Goal: Information Seeking & Learning: Check status

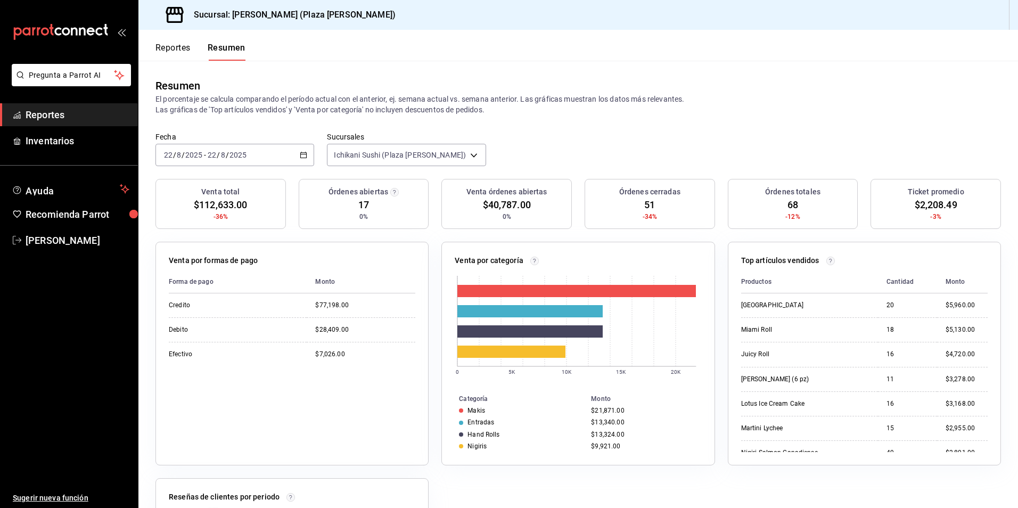
click at [186, 46] on button "Reportes" at bounding box center [172, 52] width 35 height 18
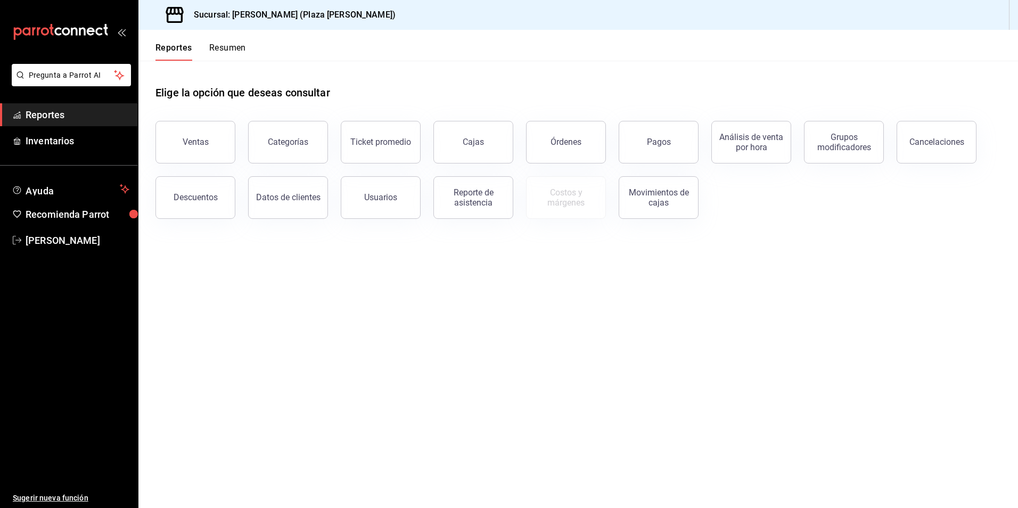
click at [216, 45] on button "Resumen" at bounding box center [227, 52] width 37 height 18
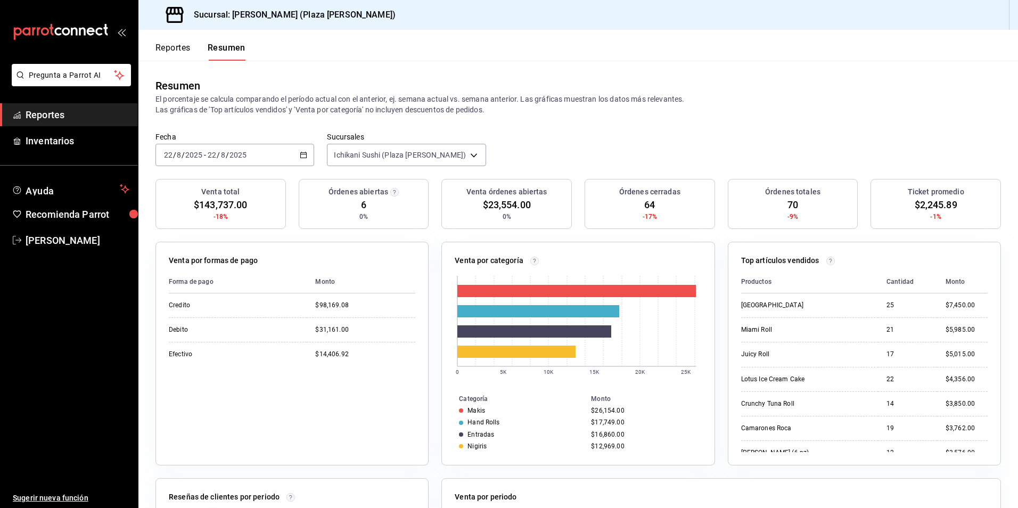
click at [179, 47] on button "Reportes" at bounding box center [172, 52] width 35 height 18
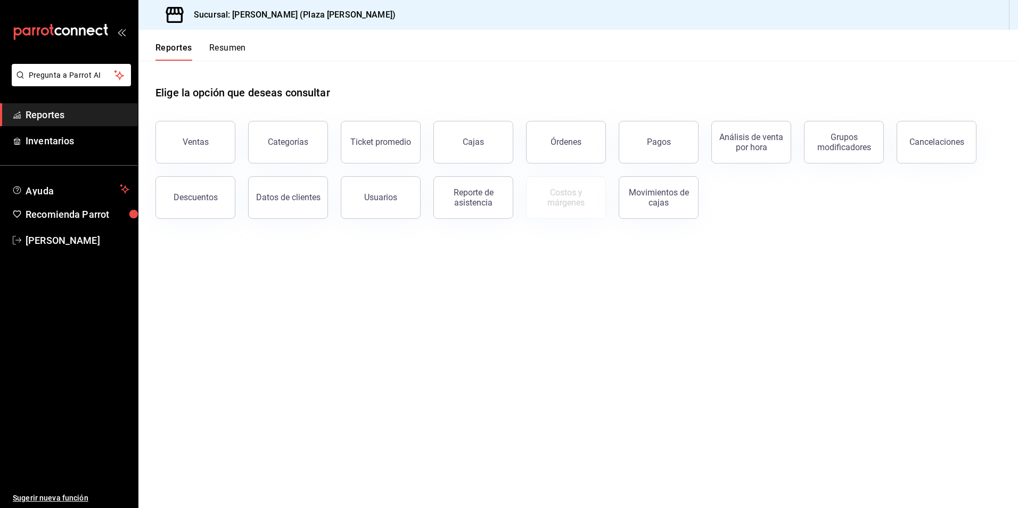
click at [227, 46] on button "Resumen" at bounding box center [227, 52] width 37 height 18
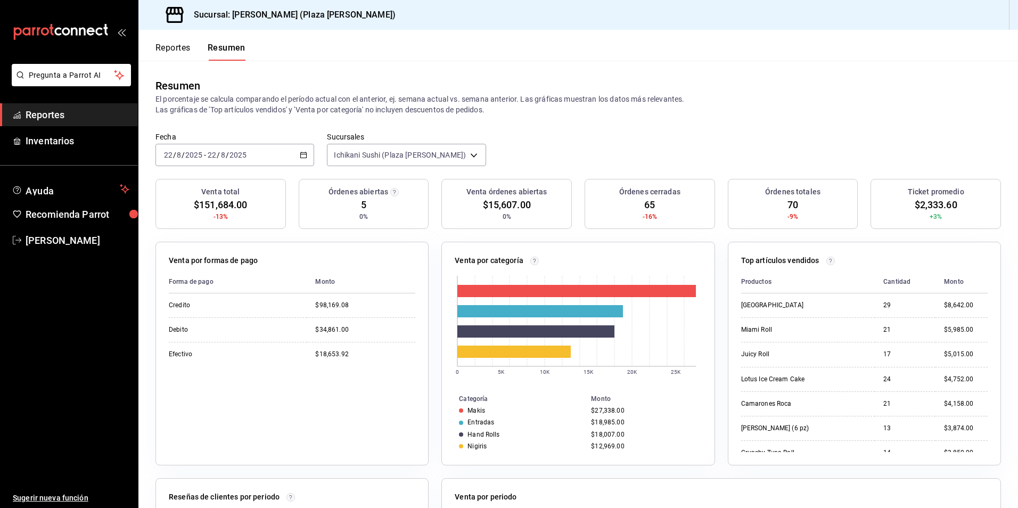
click at [168, 48] on button "Reportes" at bounding box center [172, 52] width 35 height 18
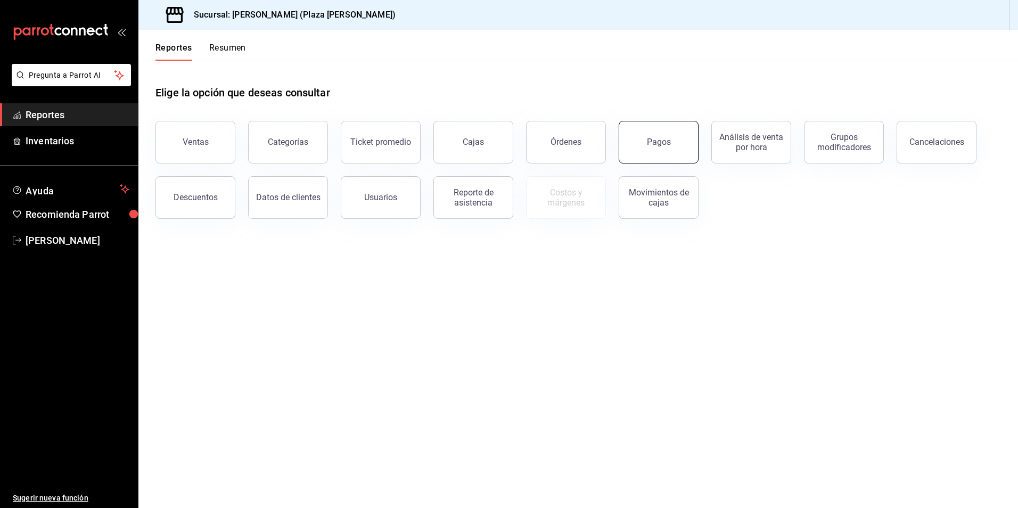
click at [668, 147] on button "Pagos" at bounding box center [659, 142] width 80 height 43
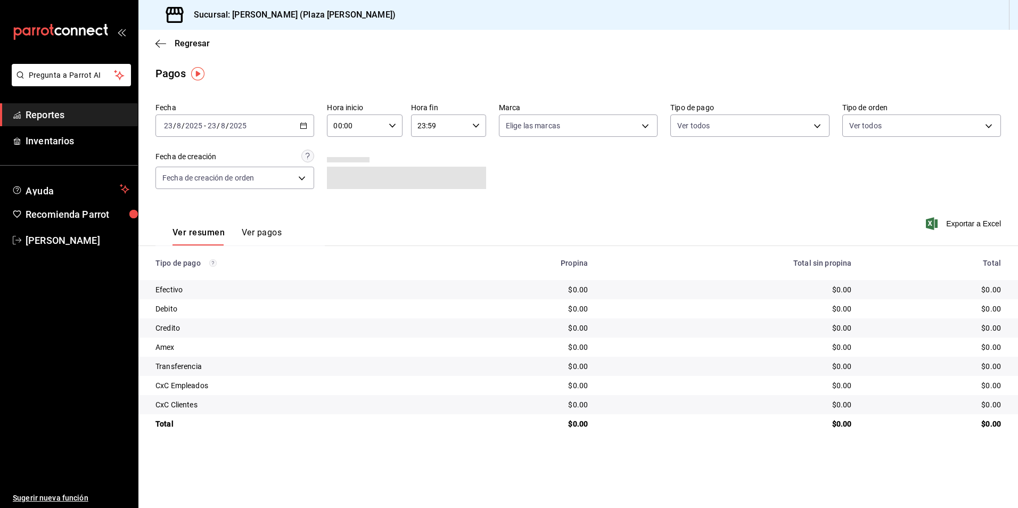
click at [304, 131] on div "[DATE] [DATE] - [DATE] [DATE]" at bounding box center [234, 125] width 159 height 22
click at [209, 183] on span "Ayer" at bounding box center [206, 181] width 83 height 11
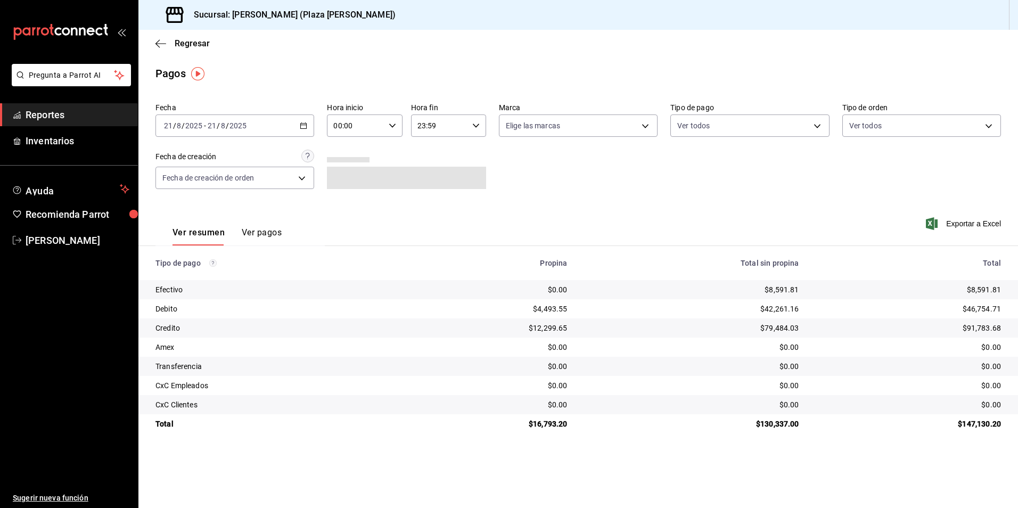
click at [307, 128] on icon "button" at bounding box center [303, 125] width 7 height 7
click at [242, 163] on span "Hoy" at bounding box center [206, 157] width 83 height 11
click at [186, 43] on span "Regresar" at bounding box center [192, 43] width 35 height 10
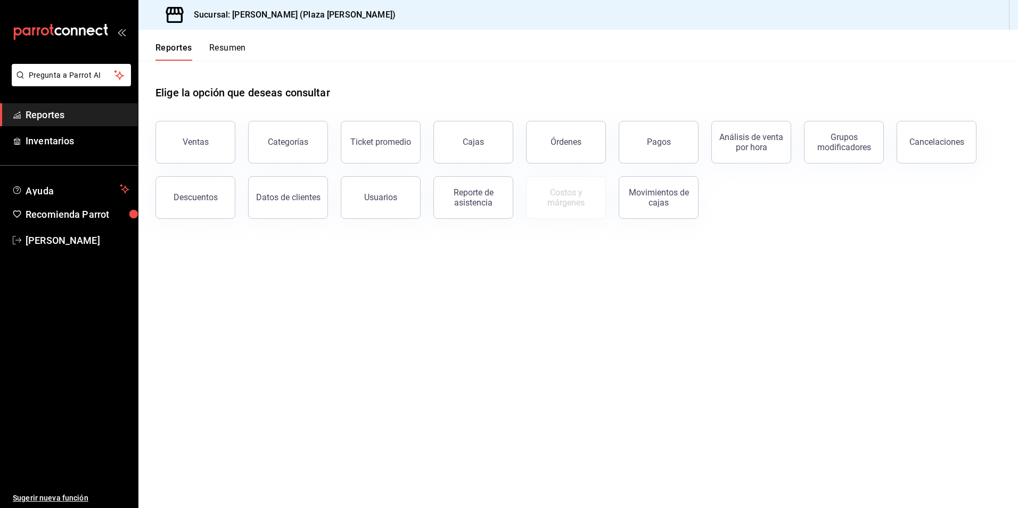
click at [233, 46] on button "Resumen" at bounding box center [227, 52] width 37 height 18
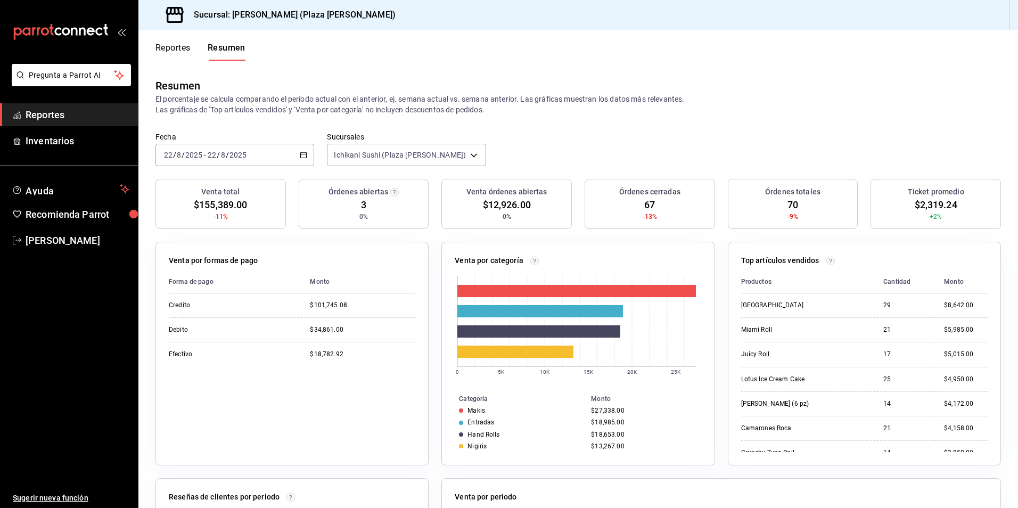
click at [184, 46] on button "Reportes" at bounding box center [172, 52] width 35 height 18
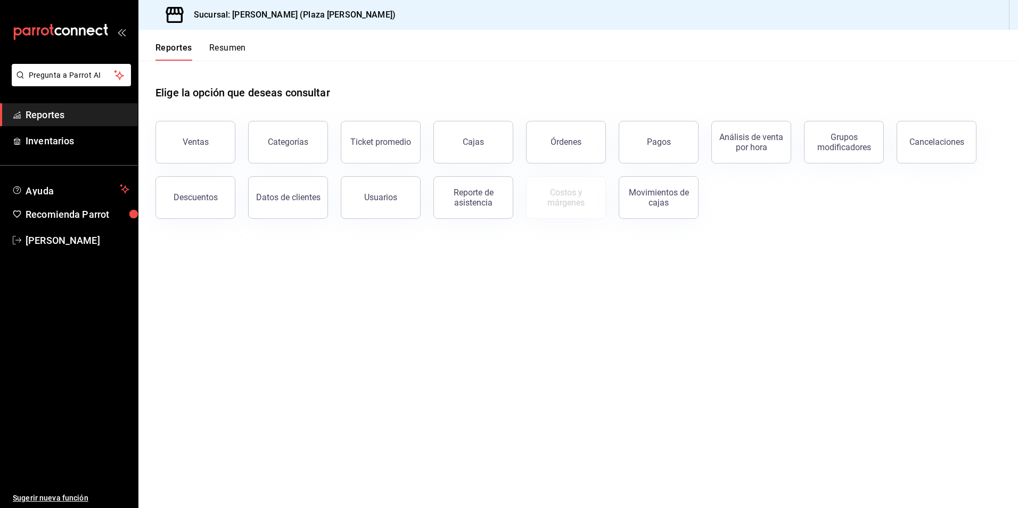
click at [216, 50] on button "Resumen" at bounding box center [227, 52] width 37 height 18
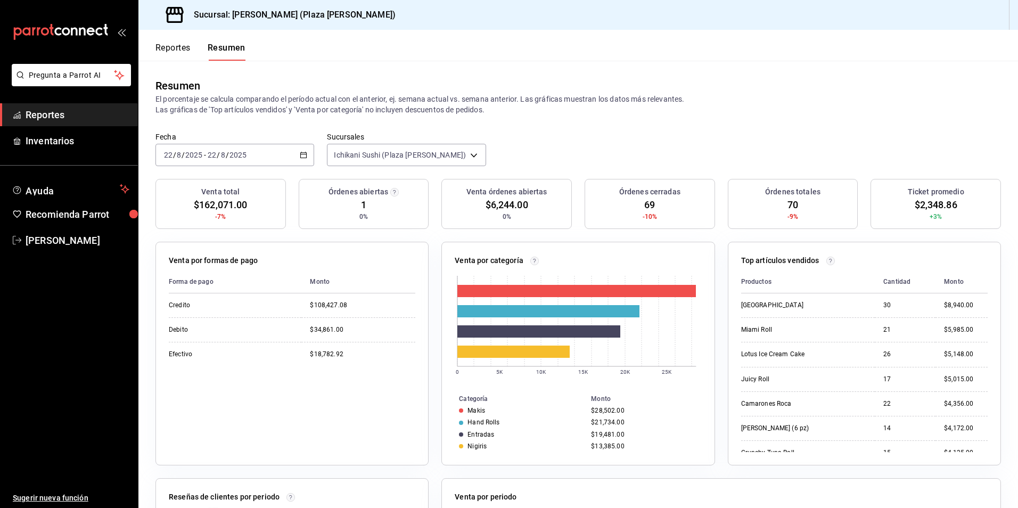
click at [173, 43] on button "Reportes" at bounding box center [172, 52] width 35 height 18
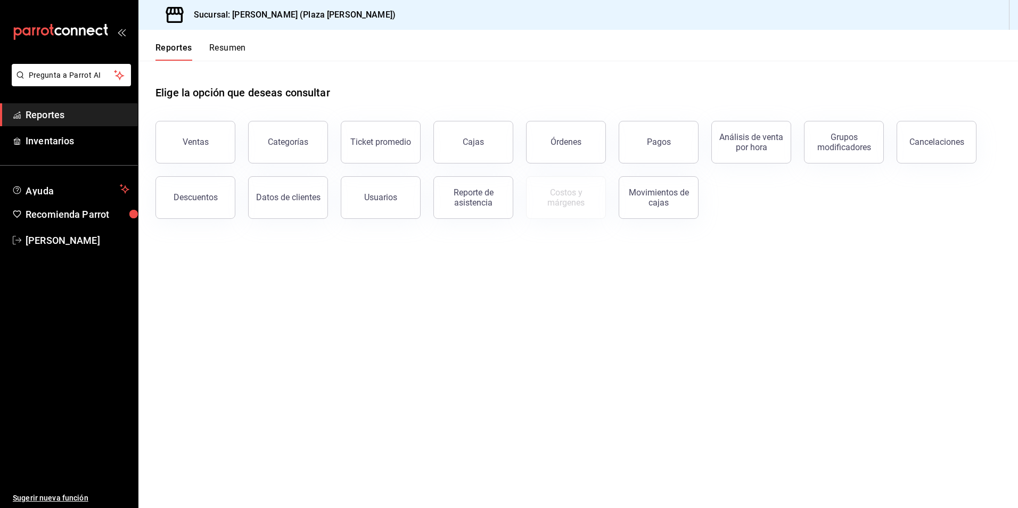
click at [228, 48] on button "Resumen" at bounding box center [227, 52] width 37 height 18
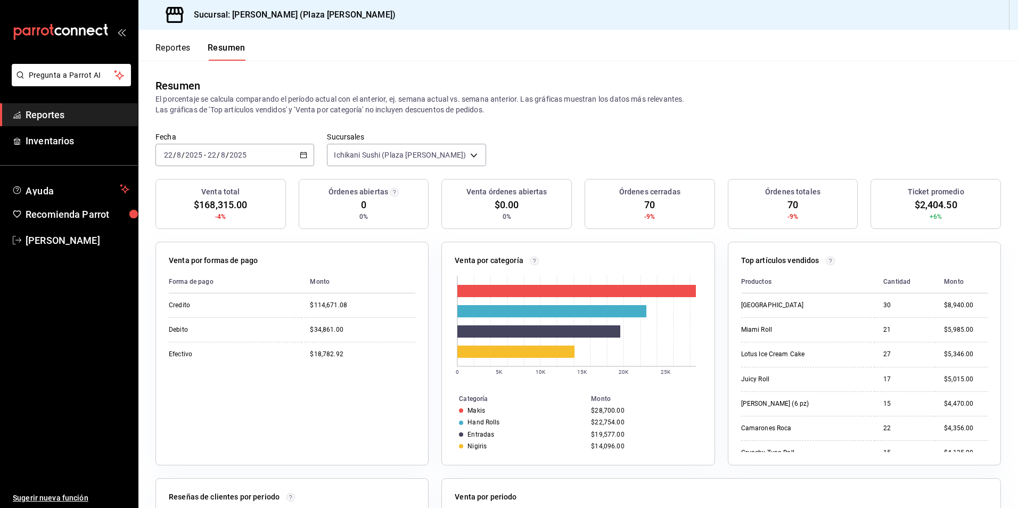
click at [304, 153] on icon "button" at bounding box center [303, 154] width 7 height 7
click at [225, 184] on span "Hoy" at bounding box center [206, 187] width 83 height 11
click at [70, 121] on span "Reportes" at bounding box center [78, 115] width 104 height 14
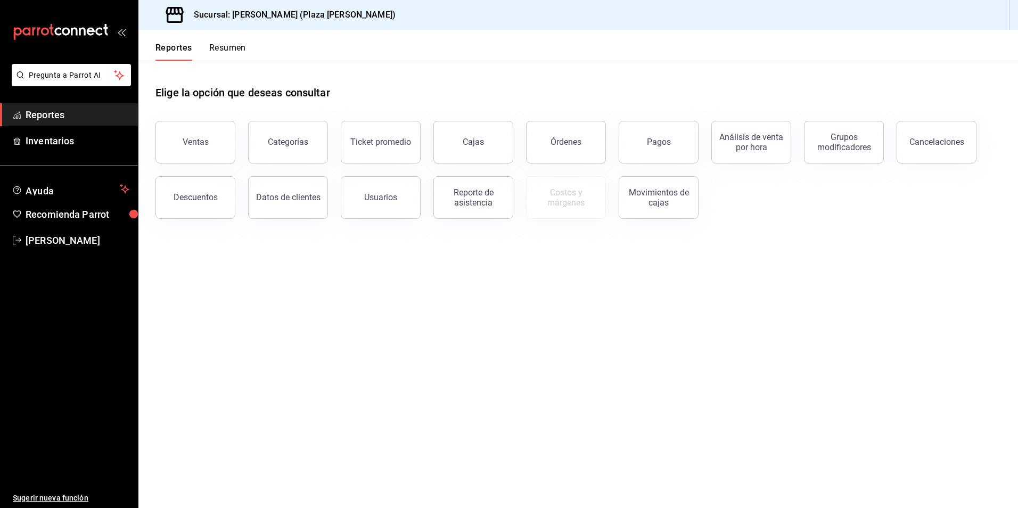
click at [249, 40] on header "Reportes Resumen" at bounding box center [578, 45] width 880 height 31
click at [231, 55] on button "Resumen" at bounding box center [227, 52] width 37 height 18
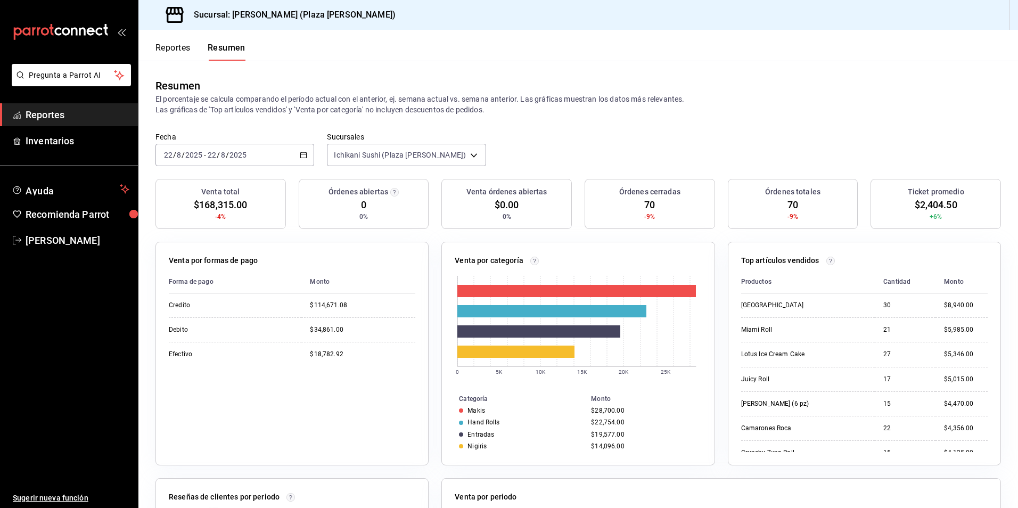
click at [106, 118] on span "Reportes" at bounding box center [78, 115] width 104 height 14
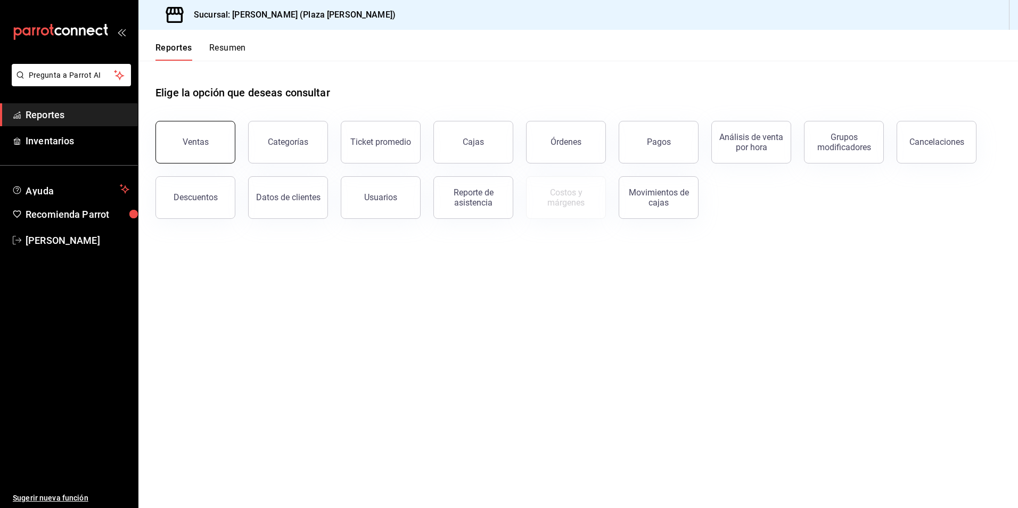
click at [190, 150] on button "Ventas" at bounding box center [195, 142] width 80 height 43
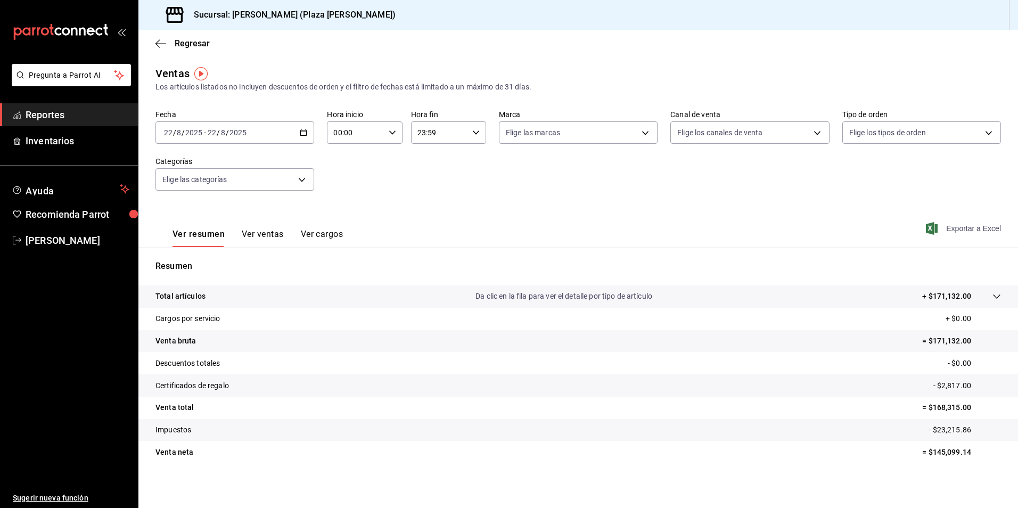
click at [973, 227] on span "Exportar a Excel" at bounding box center [964, 228] width 73 height 13
click at [98, 112] on span "Reportes" at bounding box center [78, 115] width 104 height 14
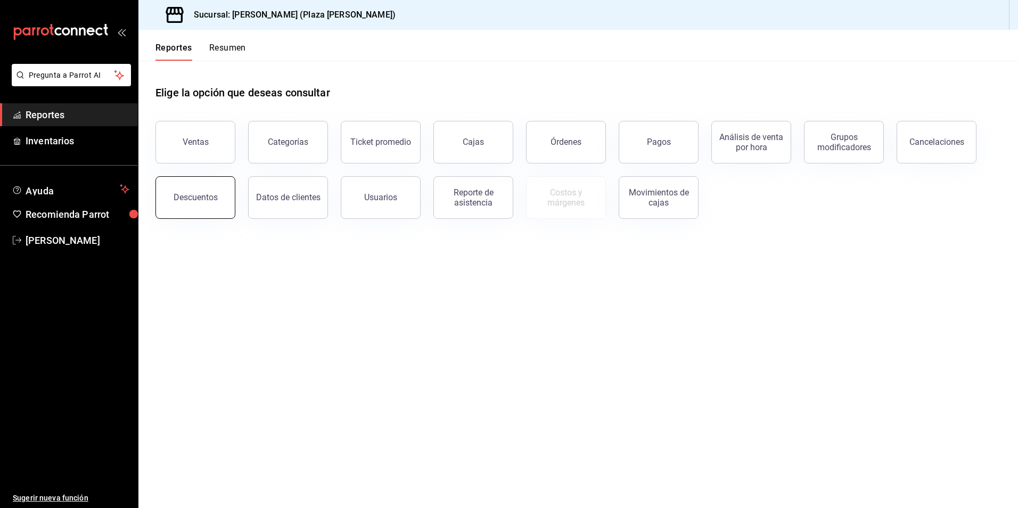
click at [202, 199] on div "Descuentos" at bounding box center [196, 197] width 44 height 10
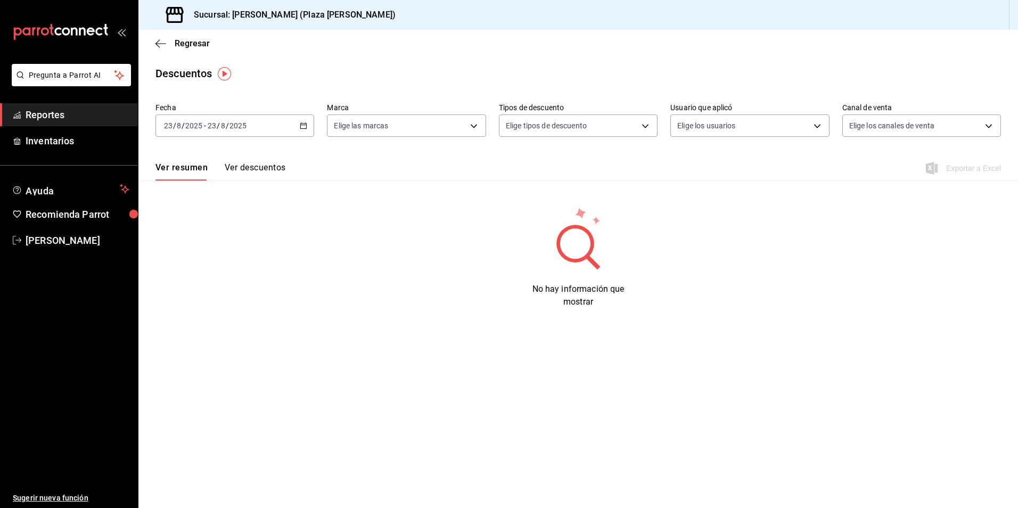
click at [177, 125] on input "8" at bounding box center [178, 125] width 5 height 9
click at [206, 184] on span "Ayer" at bounding box center [206, 181] width 83 height 11
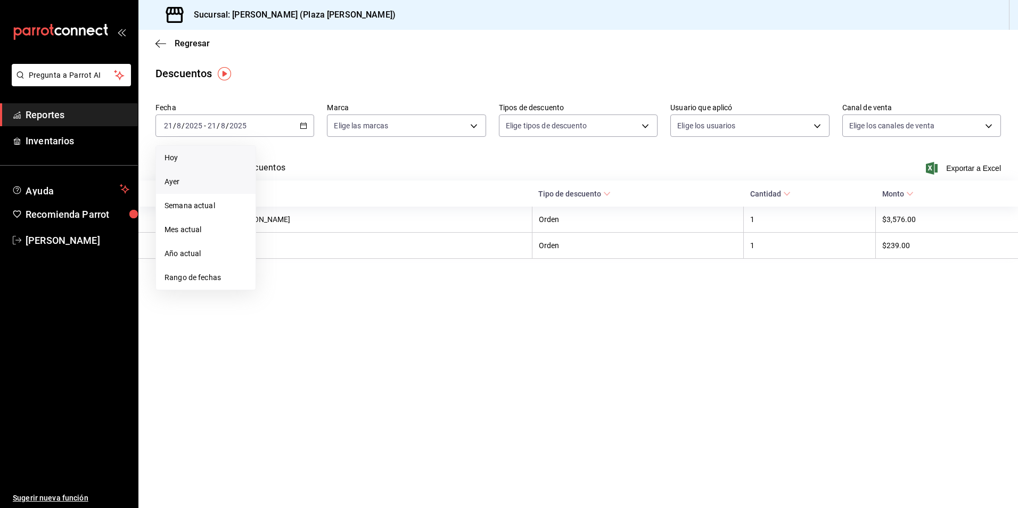
click at [234, 153] on span "Hoy" at bounding box center [206, 157] width 83 height 11
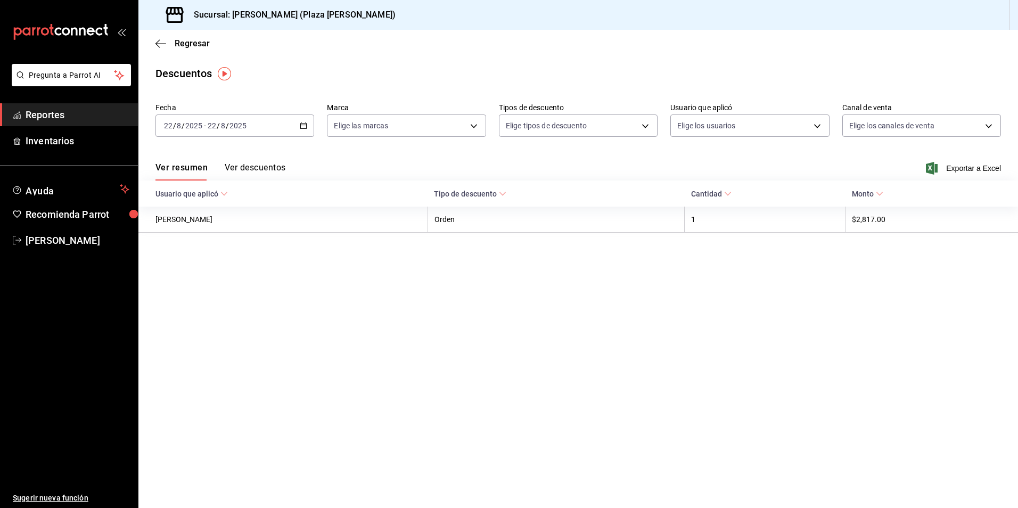
click at [258, 169] on button "Ver descuentos" at bounding box center [255, 171] width 61 height 18
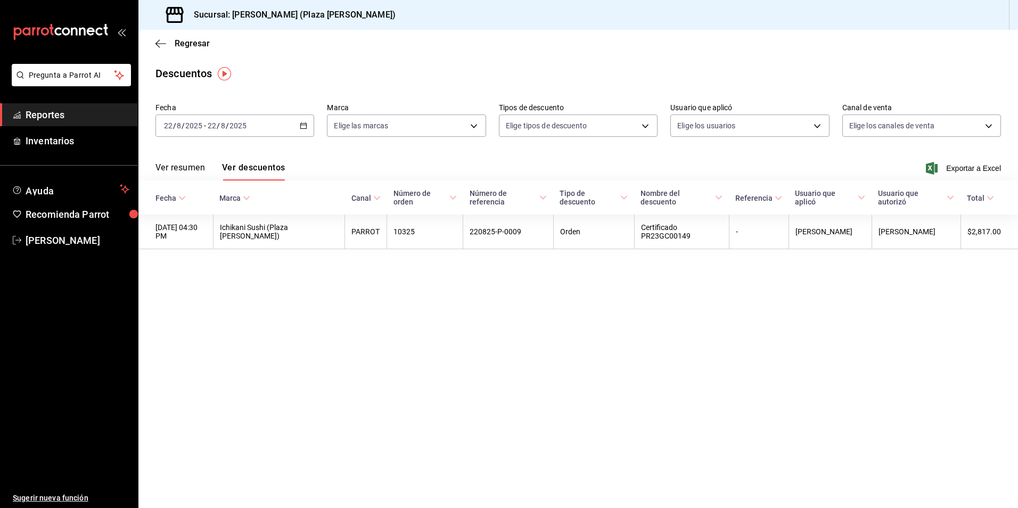
click at [203, 167] on button "Ver resumen" at bounding box center [180, 171] width 50 height 18
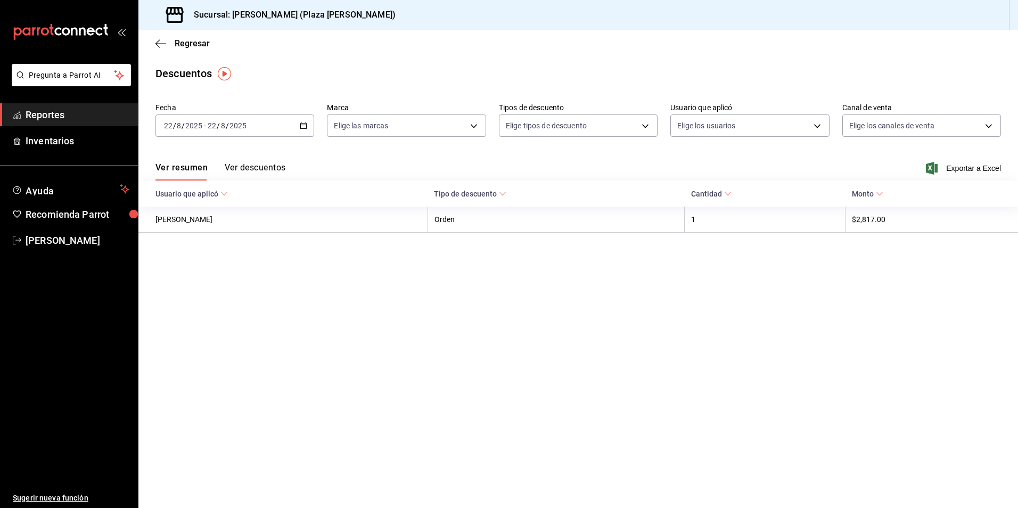
click at [237, 177] on button "Ver descuentos" at bounding box center [255, 171] width 61 height 18
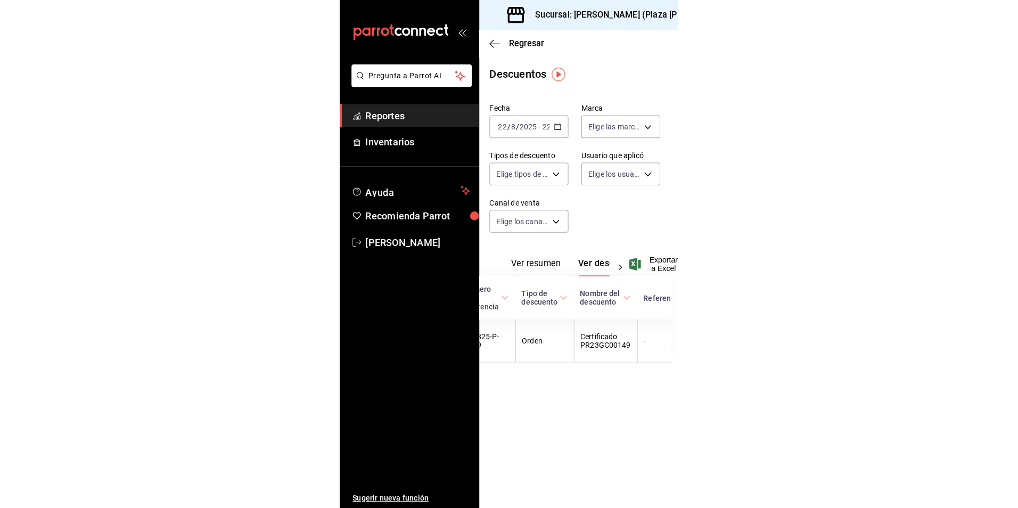
scroll to position [0, 229]
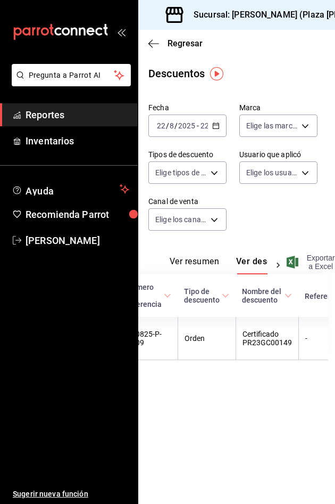
click at [310, 263] on span "Exportar a Excel" at bounding box center [312, 261] width 46 height 17
click at [323, 68] on div "Descuentos" at bounding box center [230, 73] width 197 height 16
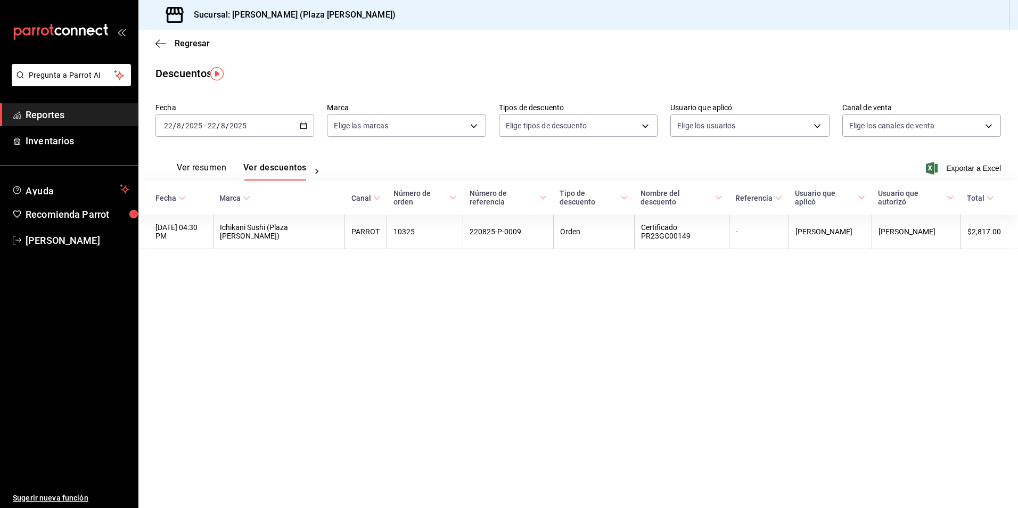
scroll to position [0, 0]
click at [84, 110] on span "Reportes" at bounding box center [78, 115] width 104 height 14
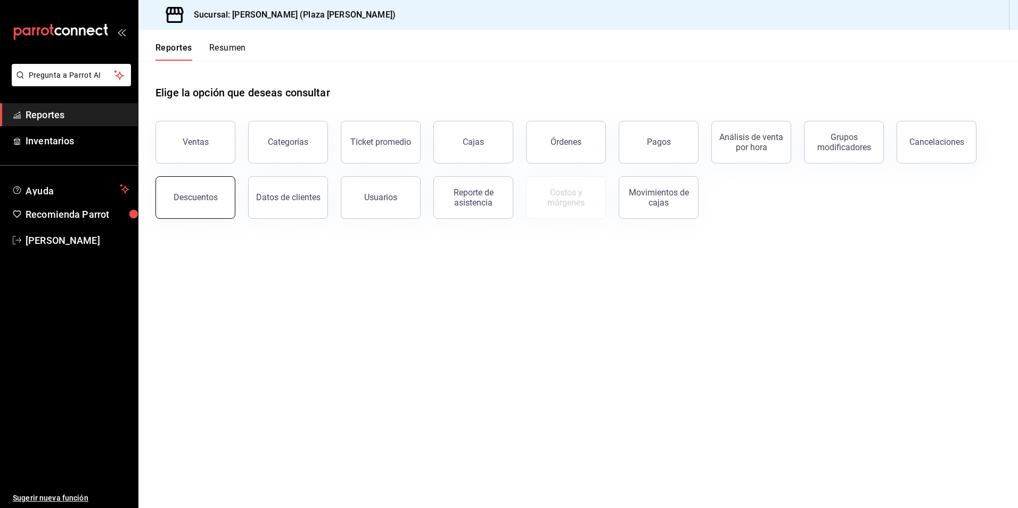
click at [200, 178] on div "Descuentos" at bounding box center [189, 190] width 93 height 55
click at [212, 134] on button "Ventas" at bounding box center [195, 142] width 80 height 43
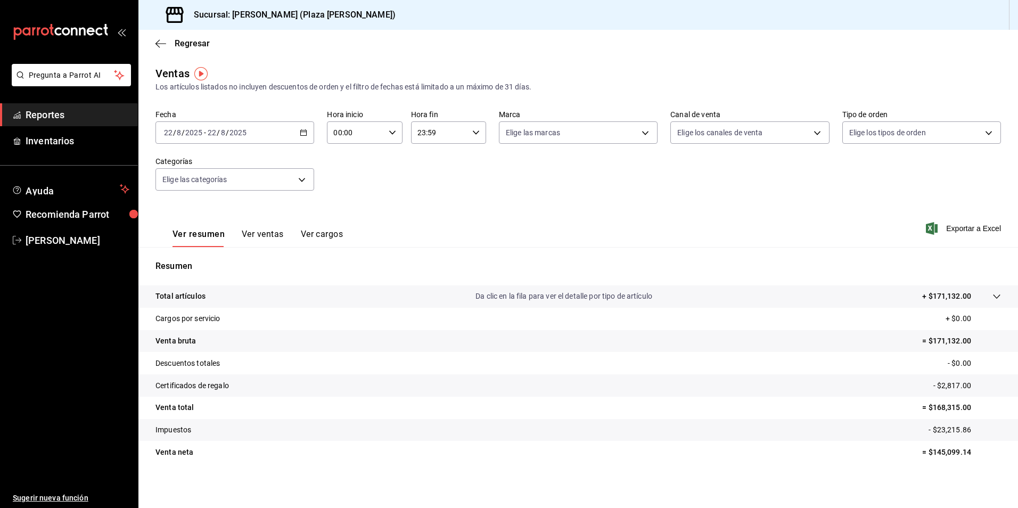
click at [266, 237] on button "Ver ventas" at bounding box center [263, 238] width 42 height 18
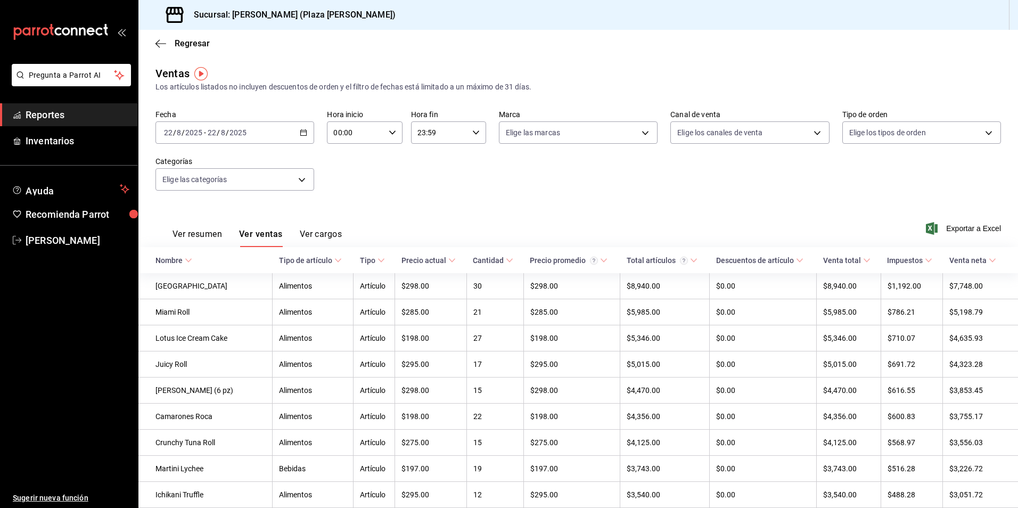
click at [179, 260] on div "Nombre" at bounding box center [168, 260] width 27 height 9
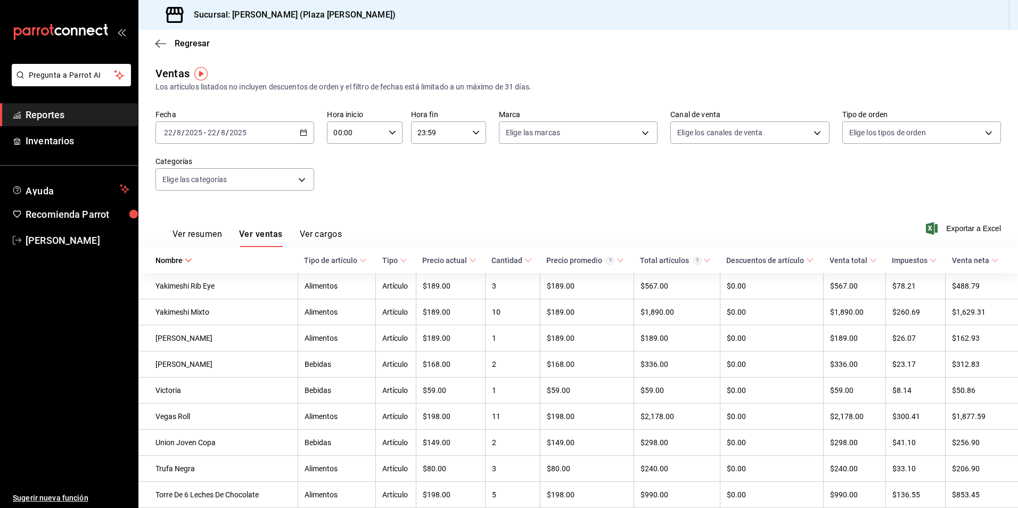
click at [183, 259] on span "Nombre" at bounding box center [173, 260] width 37 height 9
